Goal: Check status: Check status

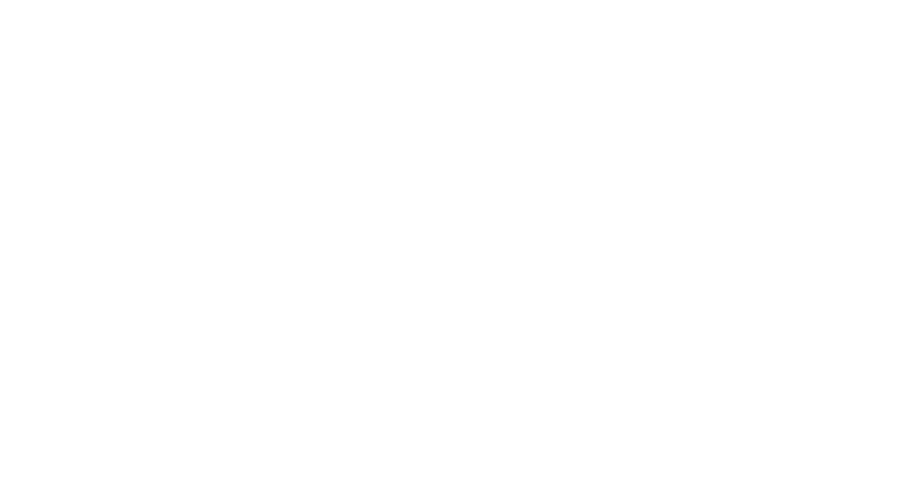
click at [439, 0] on html "#icon-aud_portfolio .cls-1 { font-size: 12px; fill: #fdfbfb; font-family: "Adob…" at bounding box center [456, 0] width 912 height 0
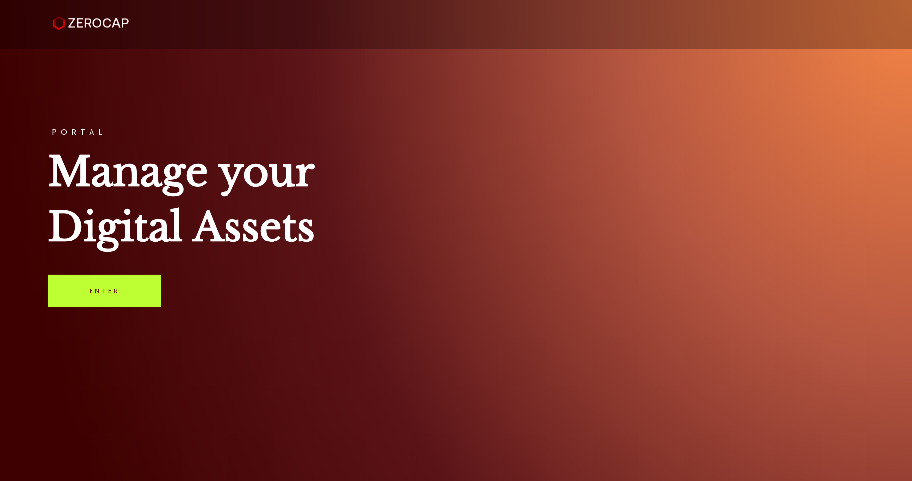
click at [93, 303] on link "Enter" at bounding box center [104, 290] width 113 height 33
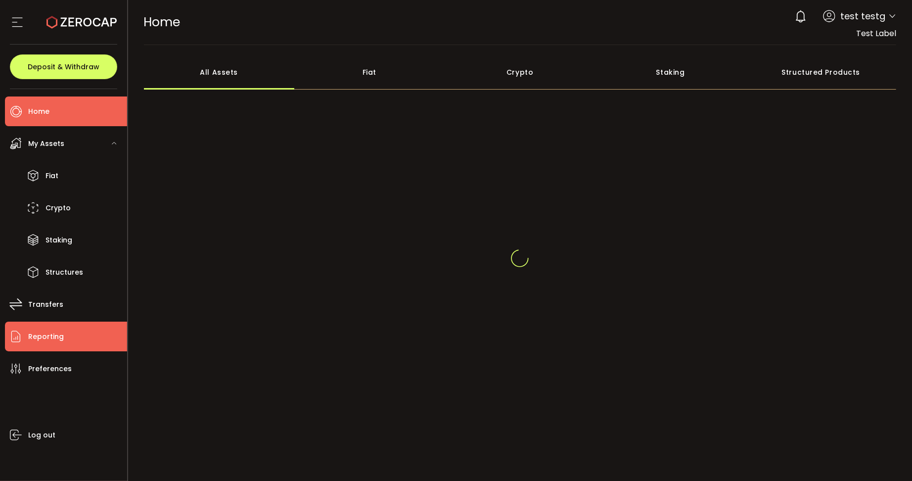
click at [80, 335] on li "Reporting" at bounding box center [66, 336] width 122 height 30
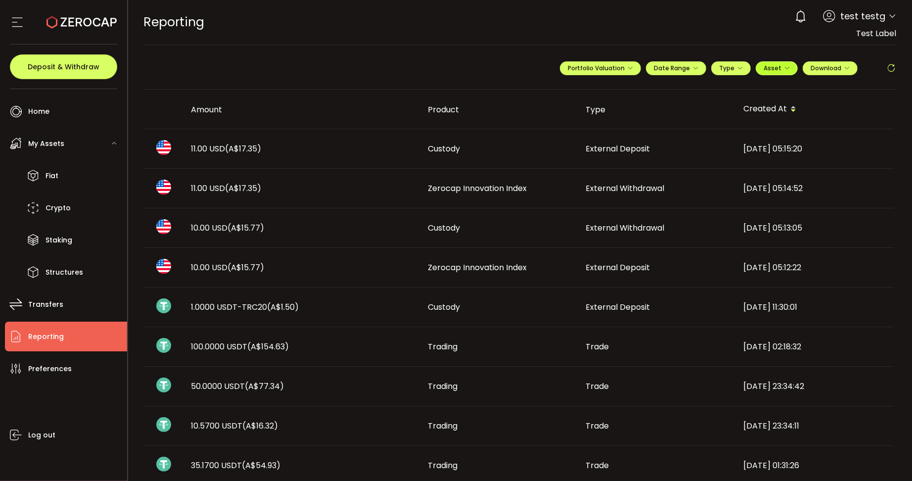
click at [771, 68] on span "Asset" at bounding box center [772, 68] width 18 height 8
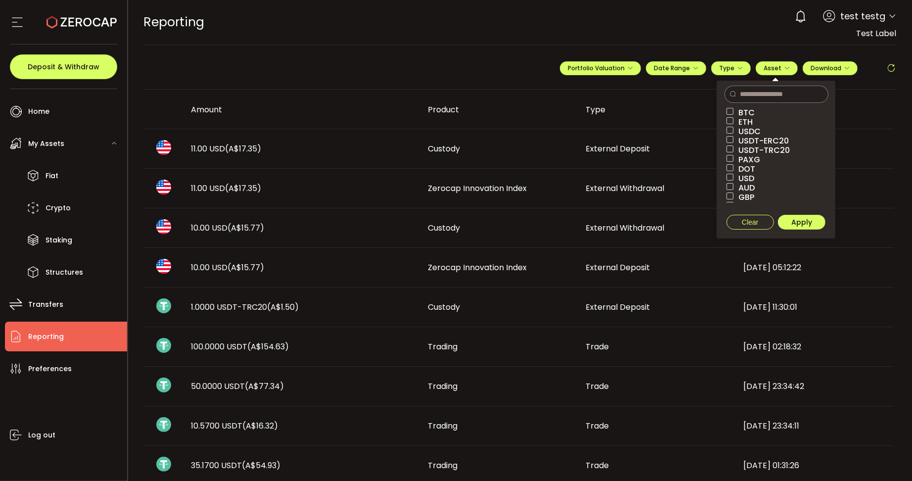
click at [743, 175] on span "USD" at bounding box center [743, 178] width 21 height 9
click at [811, 224] on button "Apply" at bounding box center [801, 222] width 47 height 15
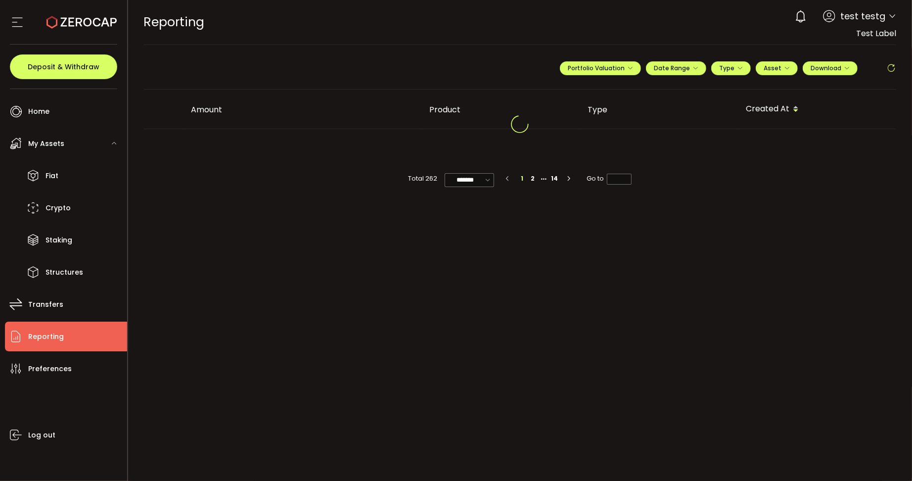
click at [374, 20] on div "REPORTING Buy Power A$0.00 AUD Reporting Reporting Verify Your Identity 0 test …" at bounding box center [520, 22] width 753 height 44
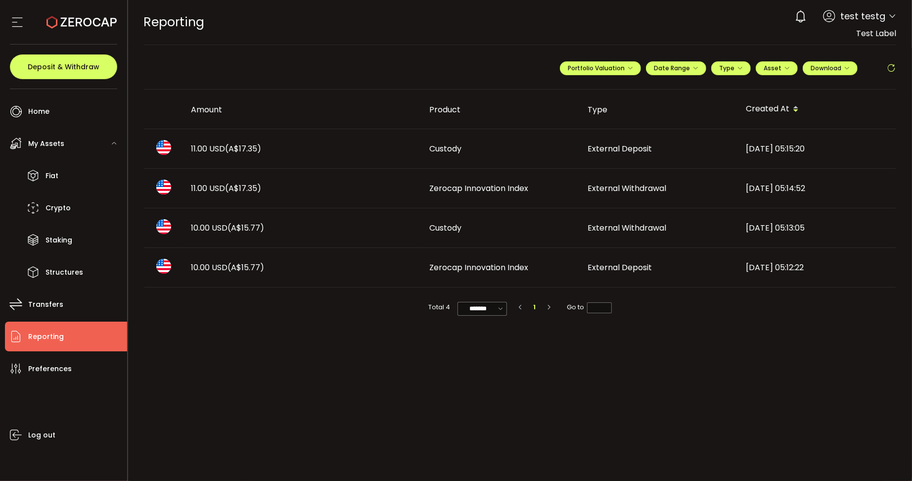
click at [291, 153] on div "11.00 USD (A$17.35)" at bounding box center [302, 148] width 238 height 11
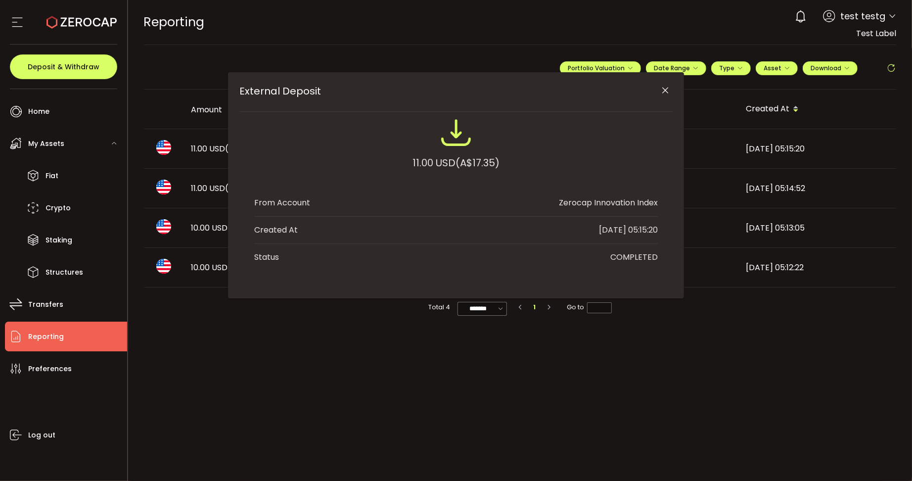
click at [320, 375] on div "External Deposit 11.00 USD (A$17.35) From Account Zerocap Innovation Index Crea…" at bounding box center [456, 240] width 912 height 481
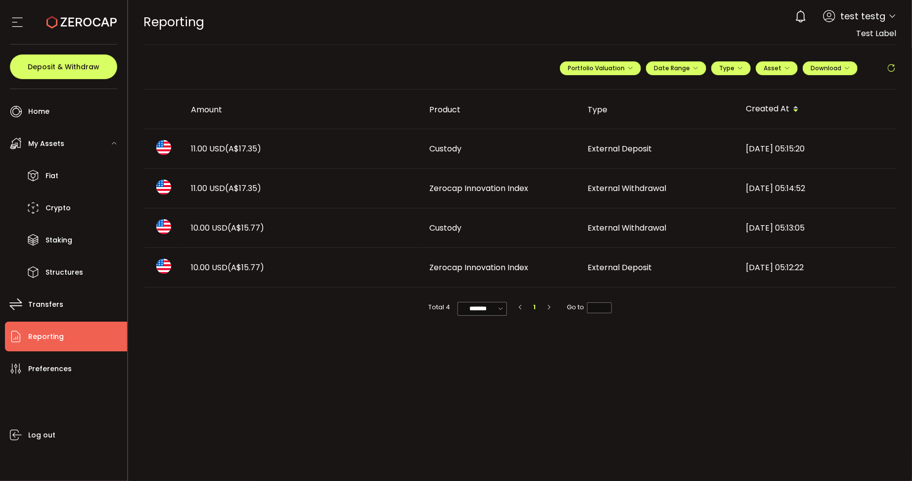
click at [352, 186] on div "11.00 USD (A$17.35)" at bounding box center [302, 187] width 238 height 11
